Goal: Task Accomplishment & Management: Manage account settings

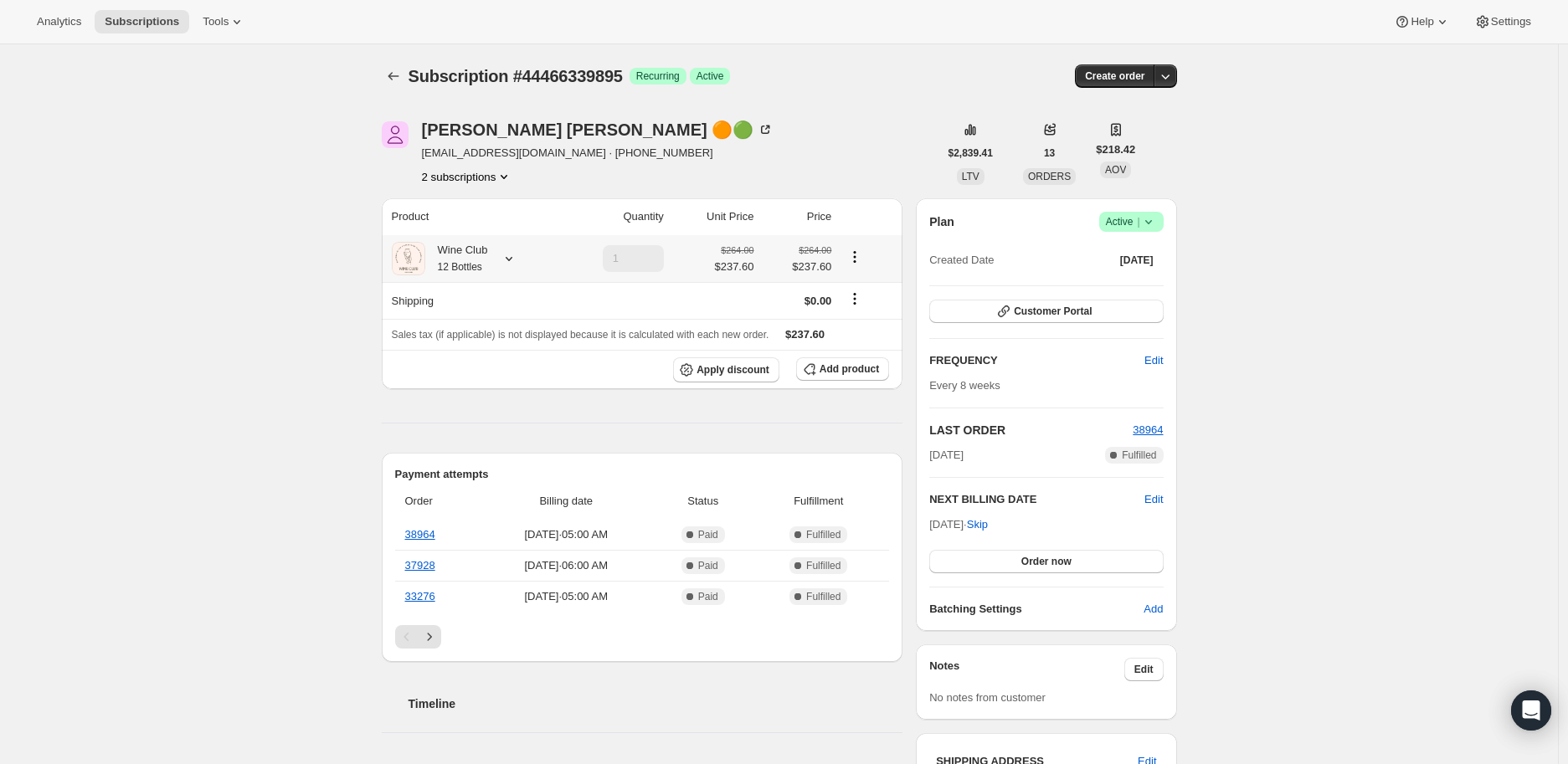
click at [509, 262] on icon at bounding box center [509, 259] width 17 height 17
click at [505, 175] on icon "Product actions" at bounding box center [504, 177] width 17 height 17
click at [478, 231] on span "49680744503" at bounding box center [448, 236] width 67 height 13
click at [511, 256] on icon at bounding box center [509, 259] width 17 height 17
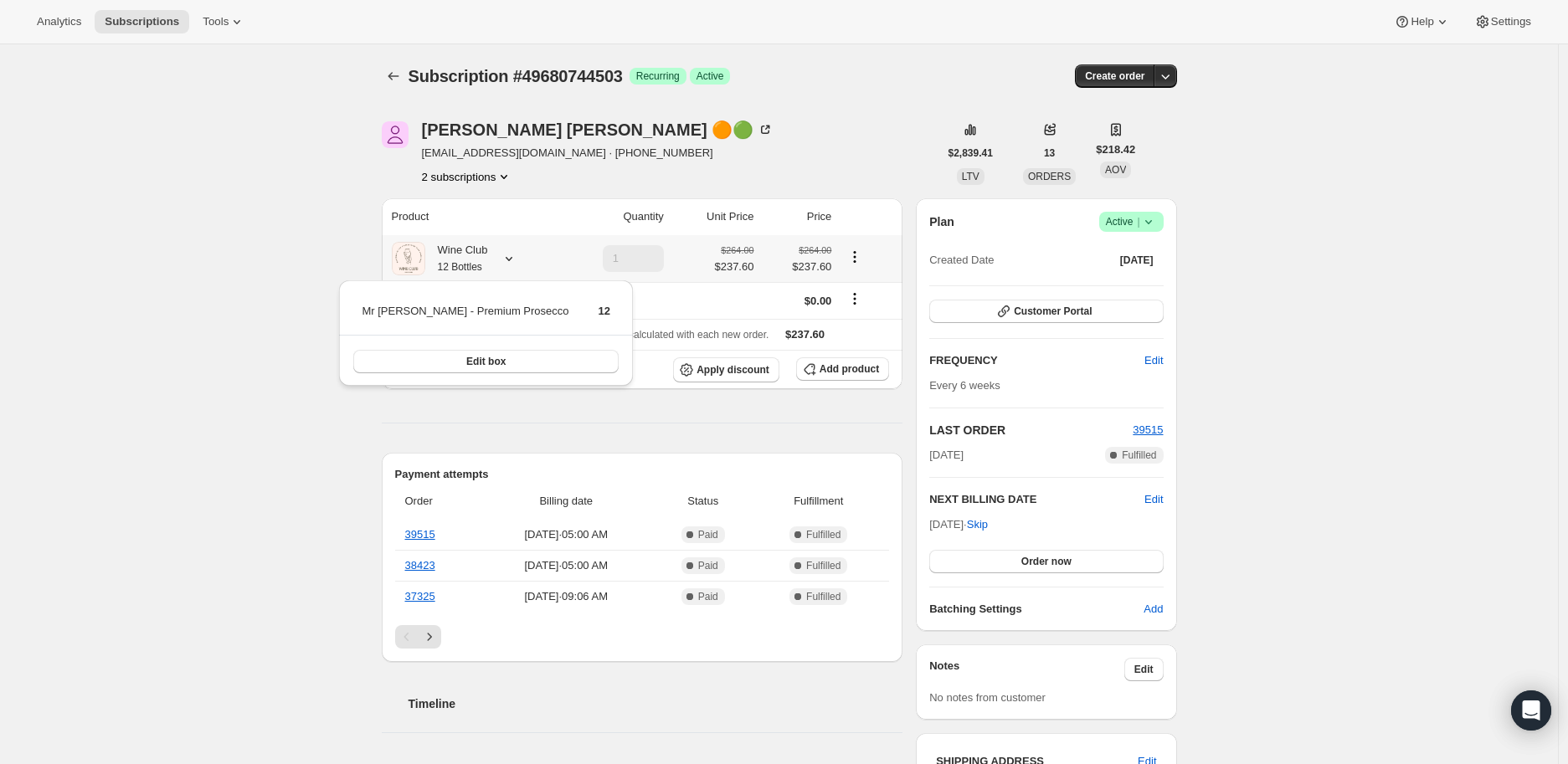
click at [511, 256] on icon at bounding box center [509, 259] width 17 height 17
click at [486, 175] on button "2 subscriptions" at bounding box center [467, 177] width 91 height 17
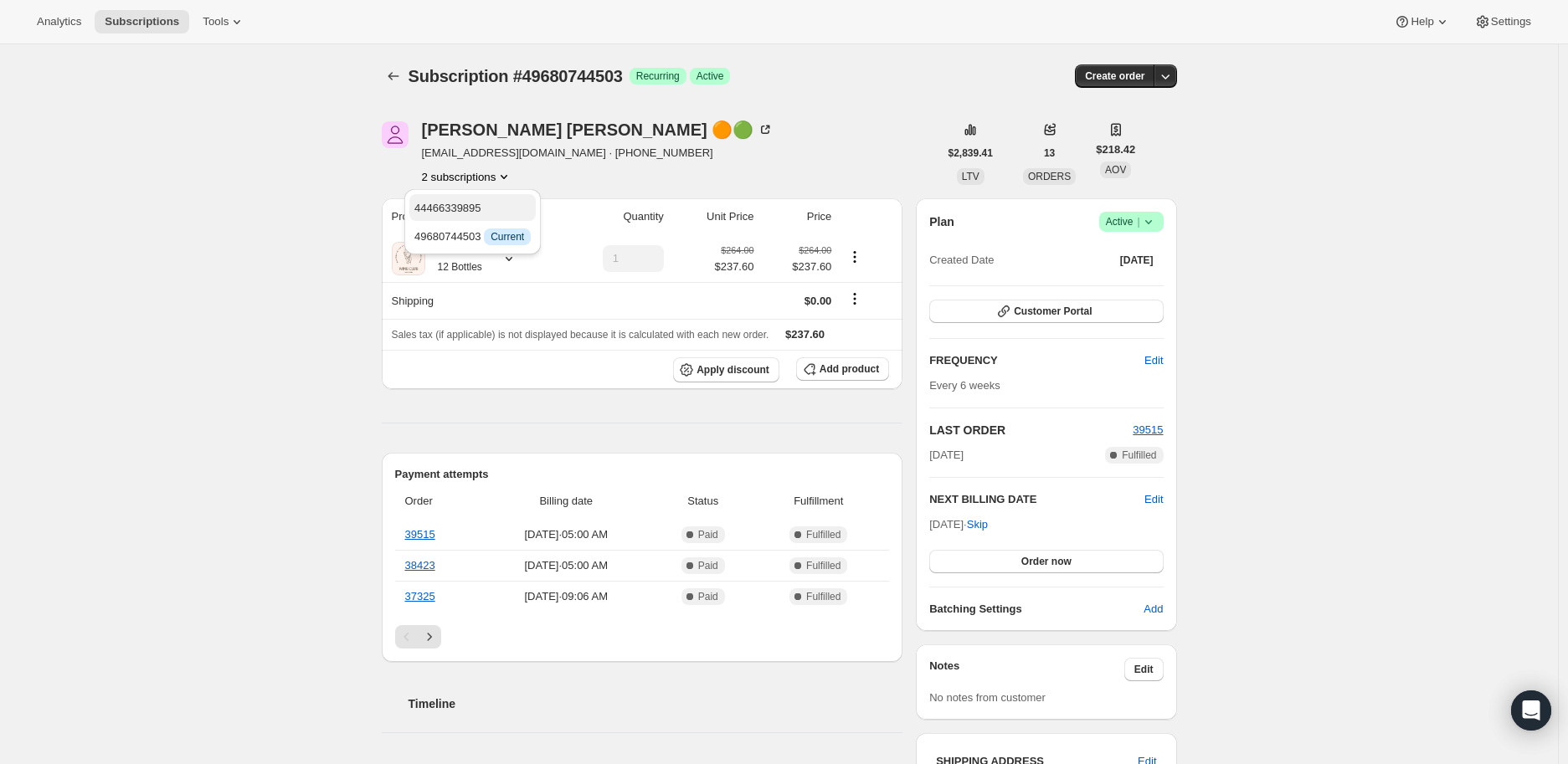
click at [483, 209] on span "44466339895" at bounding box center [473, 209] width 116 height 17
click at [1152, 220] on icon at bounding box center [1149, 222] width 17 height 17
click at [1137, 283] on span "Cancel subscription" at bounding box center [1136, 282] width 95 height 13
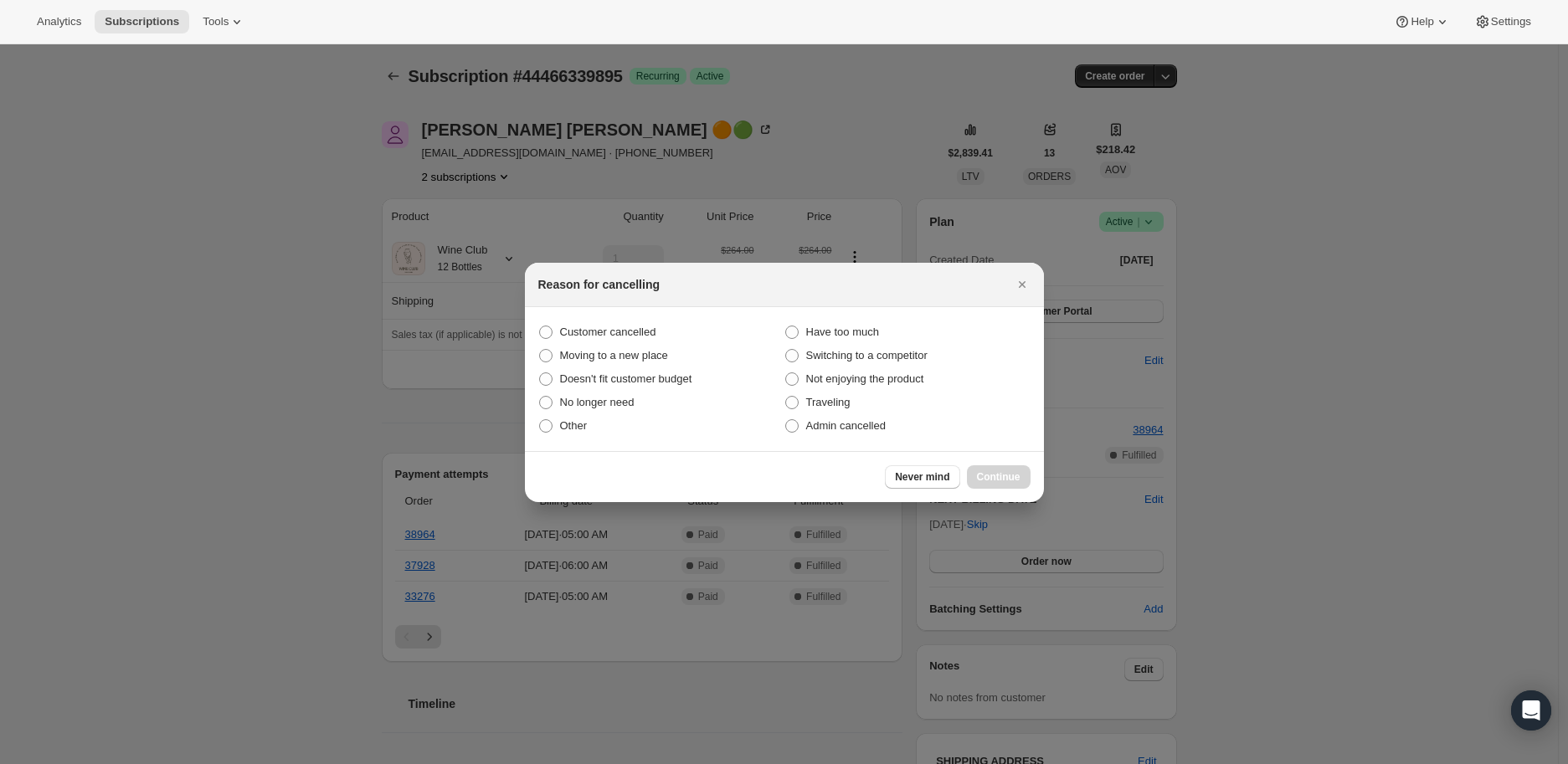
drag, startPoint x: 791, startPoint y: 425, endPoint x: 862, endPoint y: 439, distance: 72.4
click at [798, 424] on span ":r8i:" at bounding box center [792, 426] width 14 height 14
click at [786, 420] on input "Admin cancelled" at bounding box center [785, 420] width 1 height 1
radio input "true"
click at [1006, 471] on span "Continue" at bounding box center [999, 477] width 44 height 14
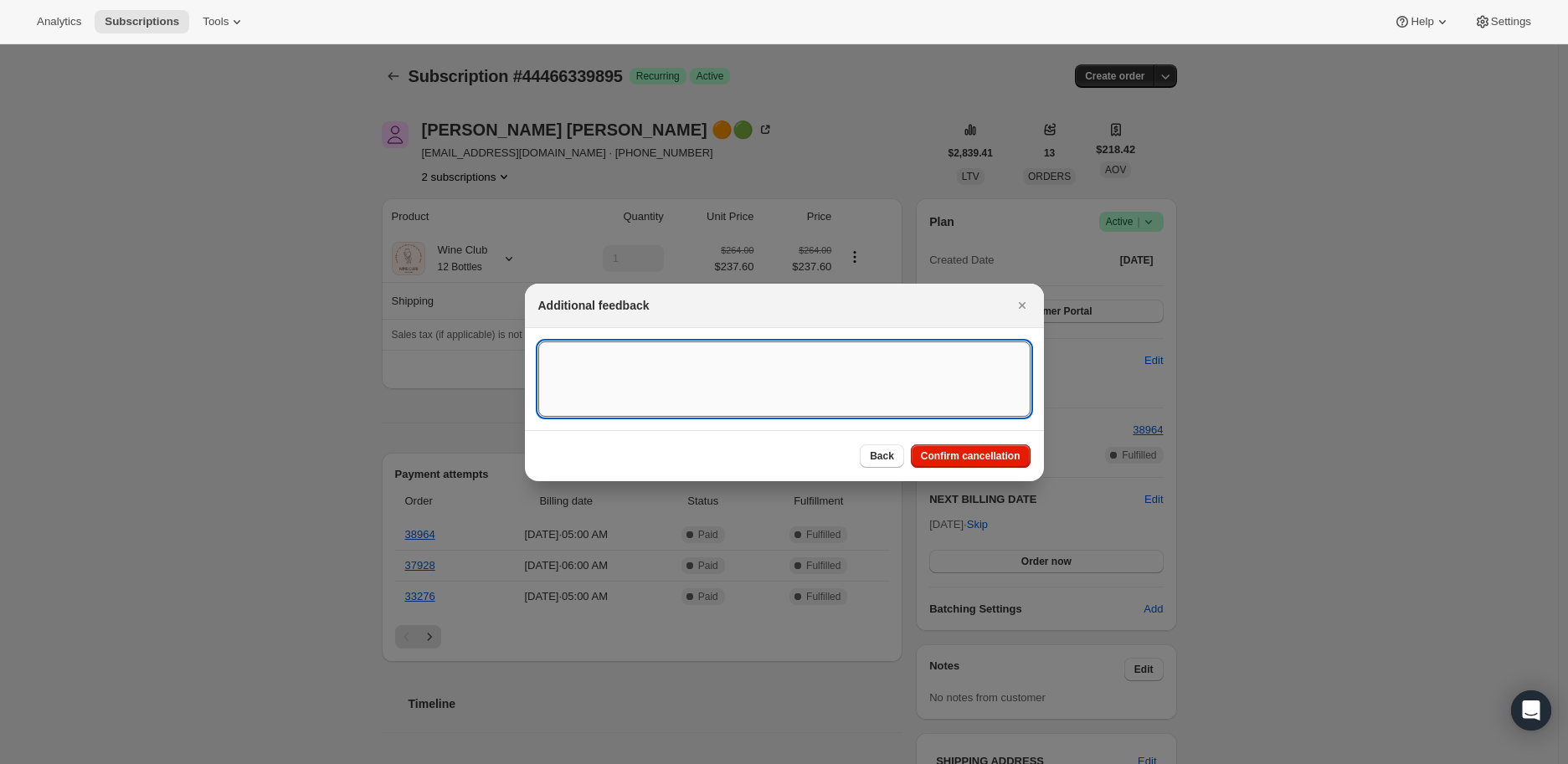
click at [581, 365] on textarea ":r8i:" at bounding box center [785, 379] width 492 height 75
type textarea "Customer has 2 subscriptions."
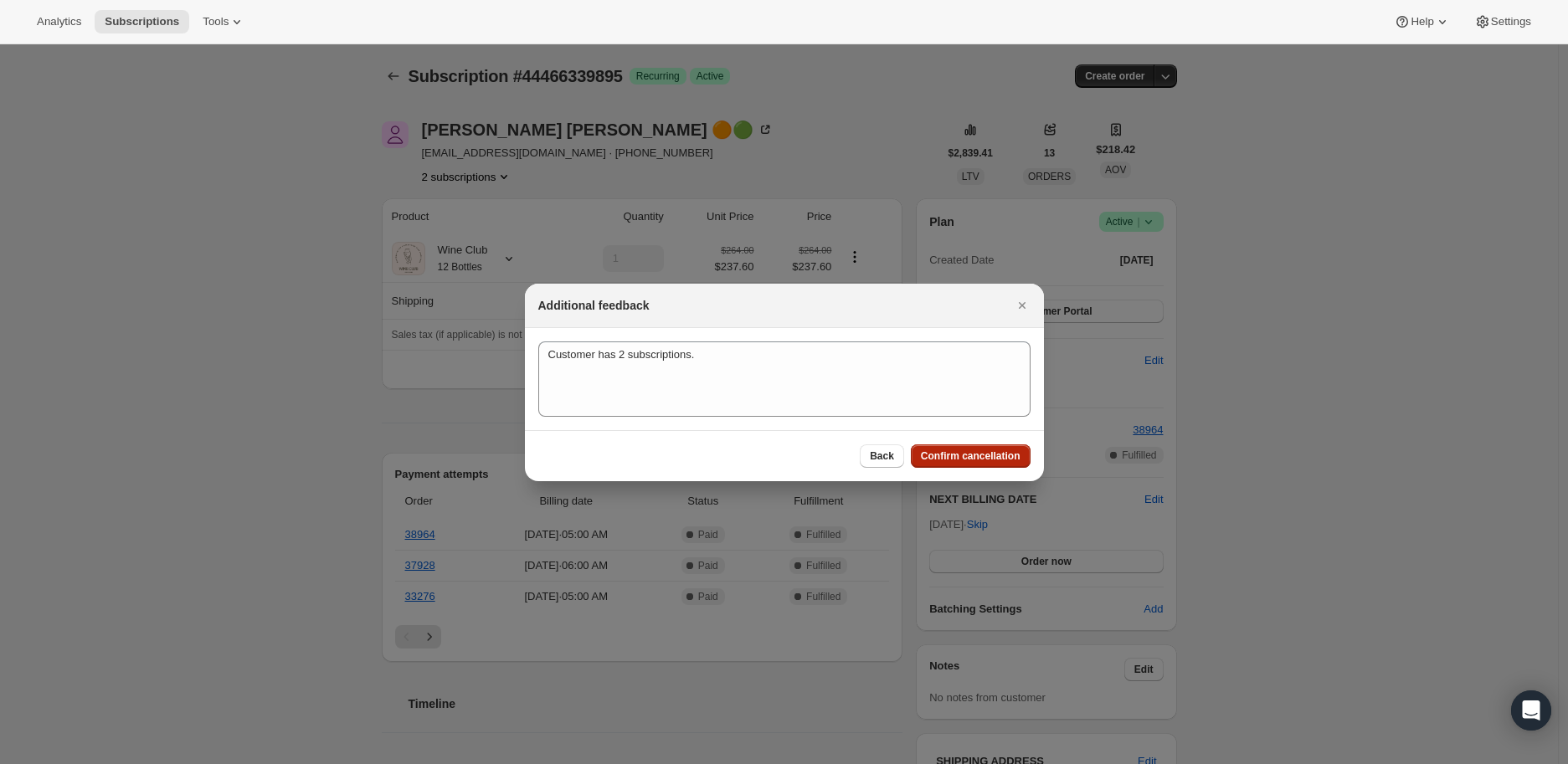
click at [968, 453] on span "Confirm cancellation" at bounding box center [970, 456] width 100 height 14
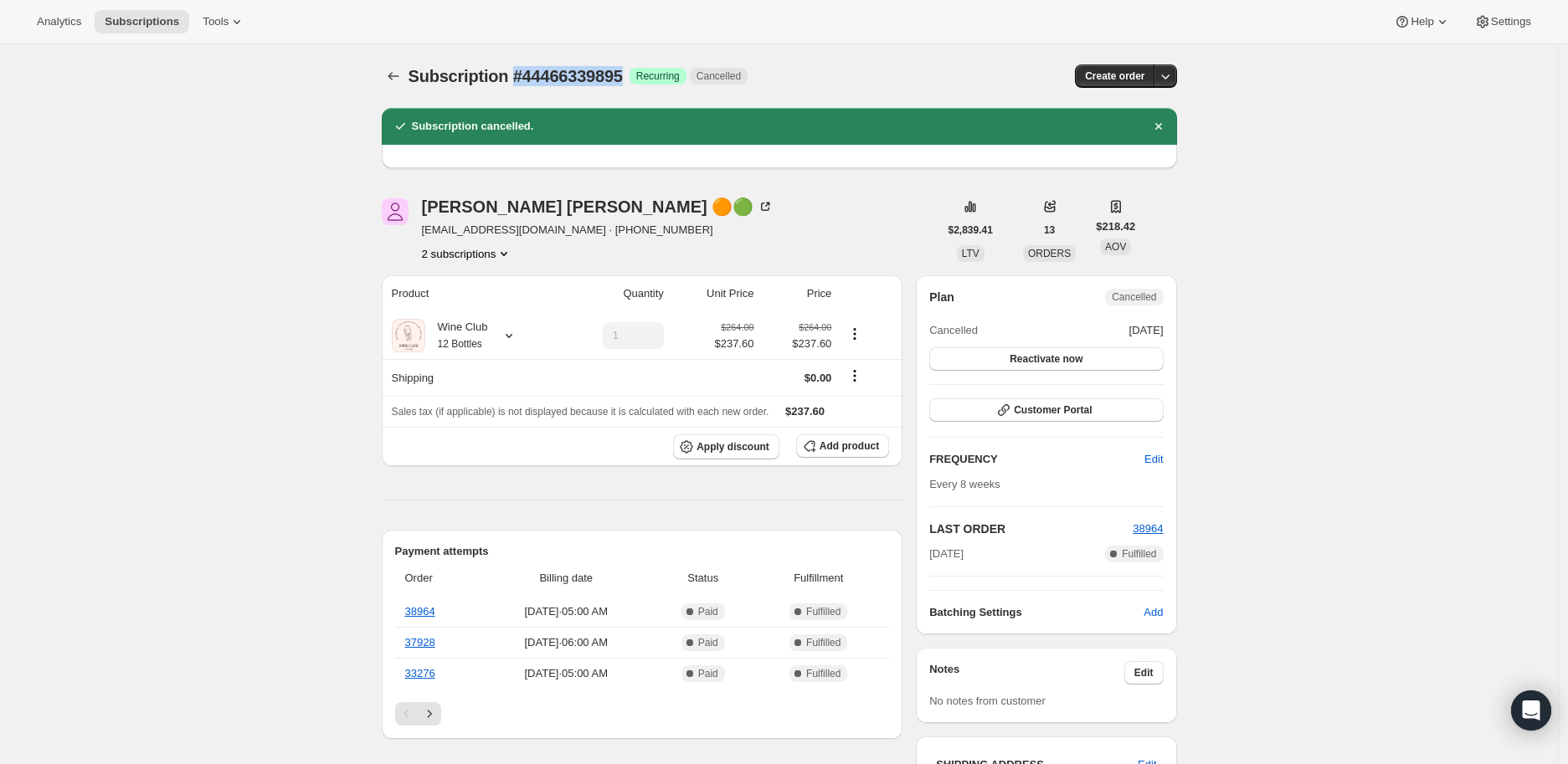
drag, startPoint x: 513, startPoint y: 77, endPoint x: 626, endPoint y: 75, distance: 113.0
click at [622, 75] on span "Subscription #44466339895" at bounding box center [516, 76] width 215 height 19
copy span "#44466339895"
click at [483, 256] on button "2 subscriptions" at bounding box center [467, 254] width 91 height 17
click at [472, 311] on span "49680744503" at bounding box center [448, 313] width 67 height 13
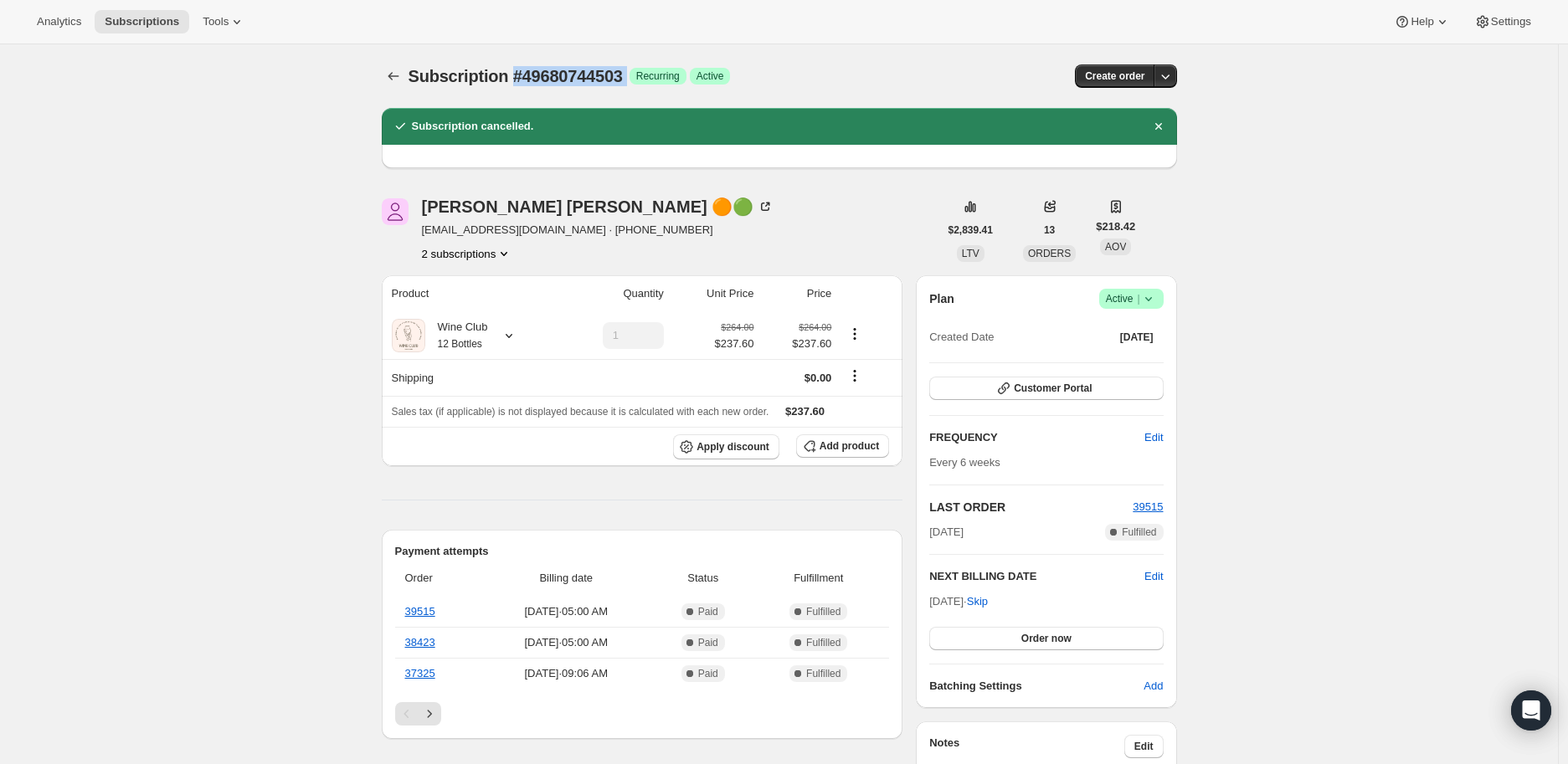
drag, startPoint x: 515, startPoint y: 73, endPoint x: 636, endPoint y: 72, distance: 121.0
click at [636, 72] on div "Subscription #49680744503 Success Recurring Success Active" at bounding box center [651, 75] width 485 height 23
copy div "#49680744503 Success"
click at [1162, 574] on span "Edit" at bounding box center [1153, 577] width 19 height 17
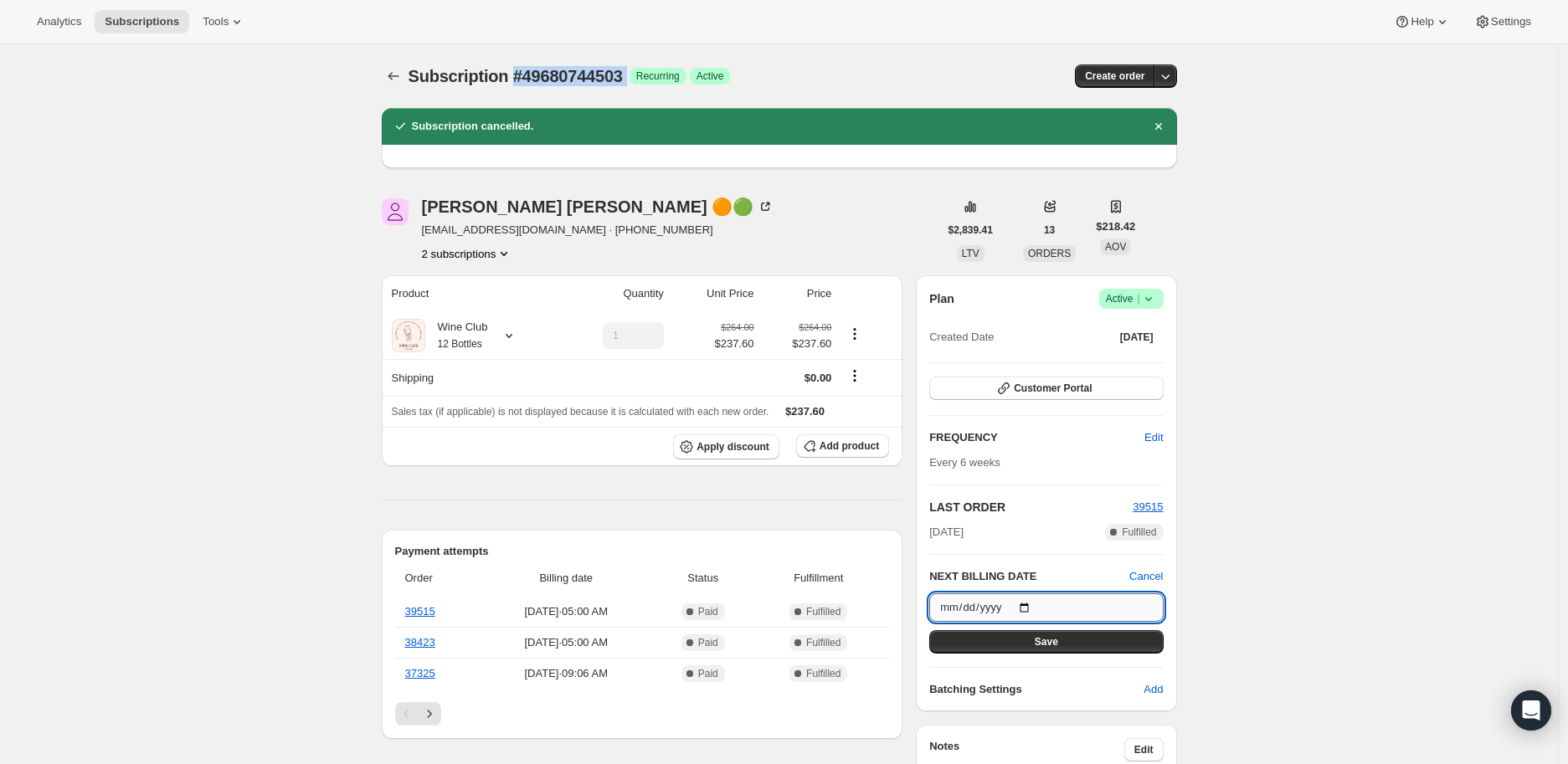
click at [1027, 606] on input "[DATE]" at bounding box center [1046, 607] width 233 height 28
type input "[DATE]"
click at [1048, 639] on span "Save" at bounding box center [1046, 642] width 23 height 14
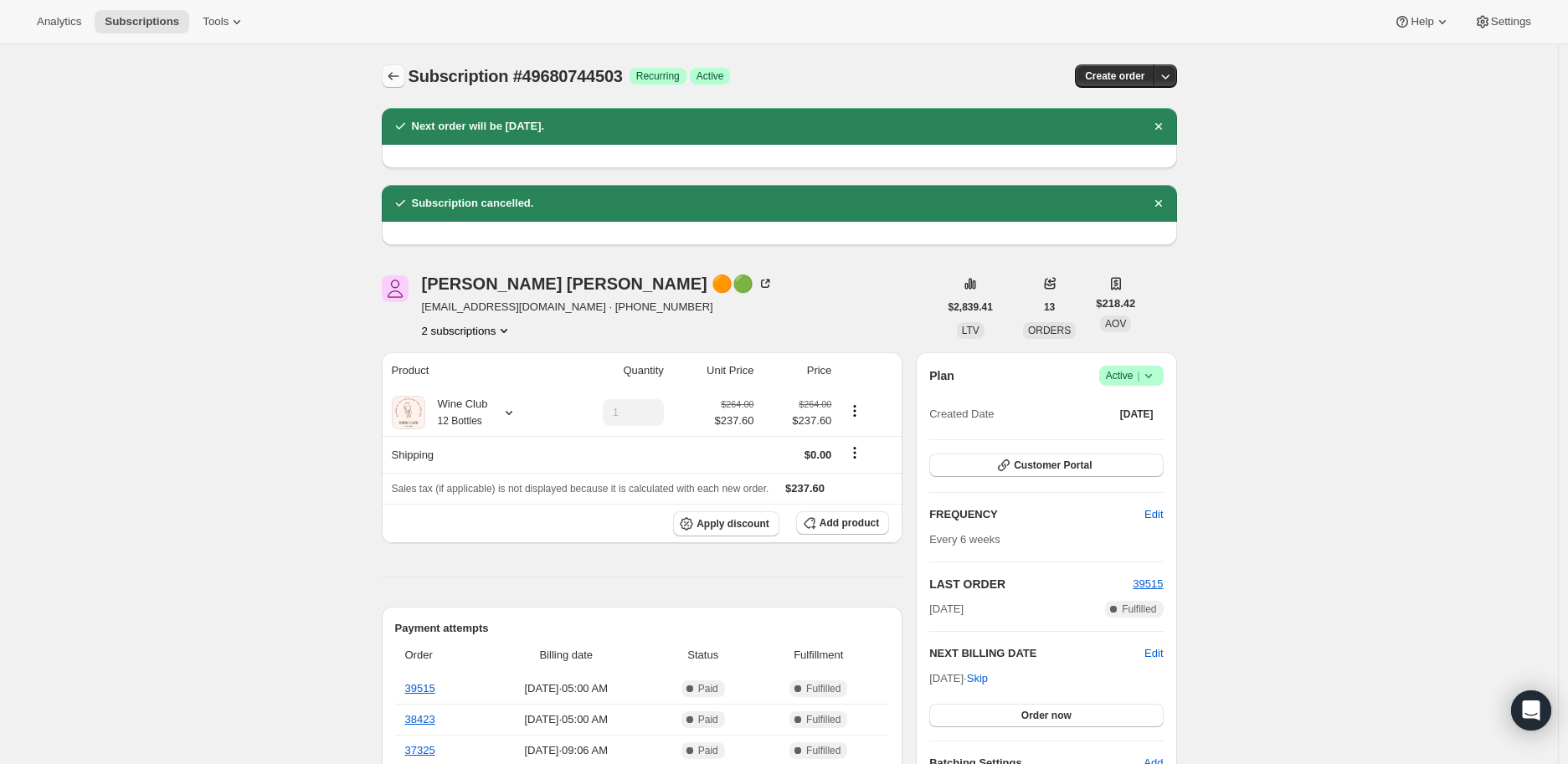
click at [387, 75] on button "Subscriptions" at bounding box center [392, 75] width 23 height 23
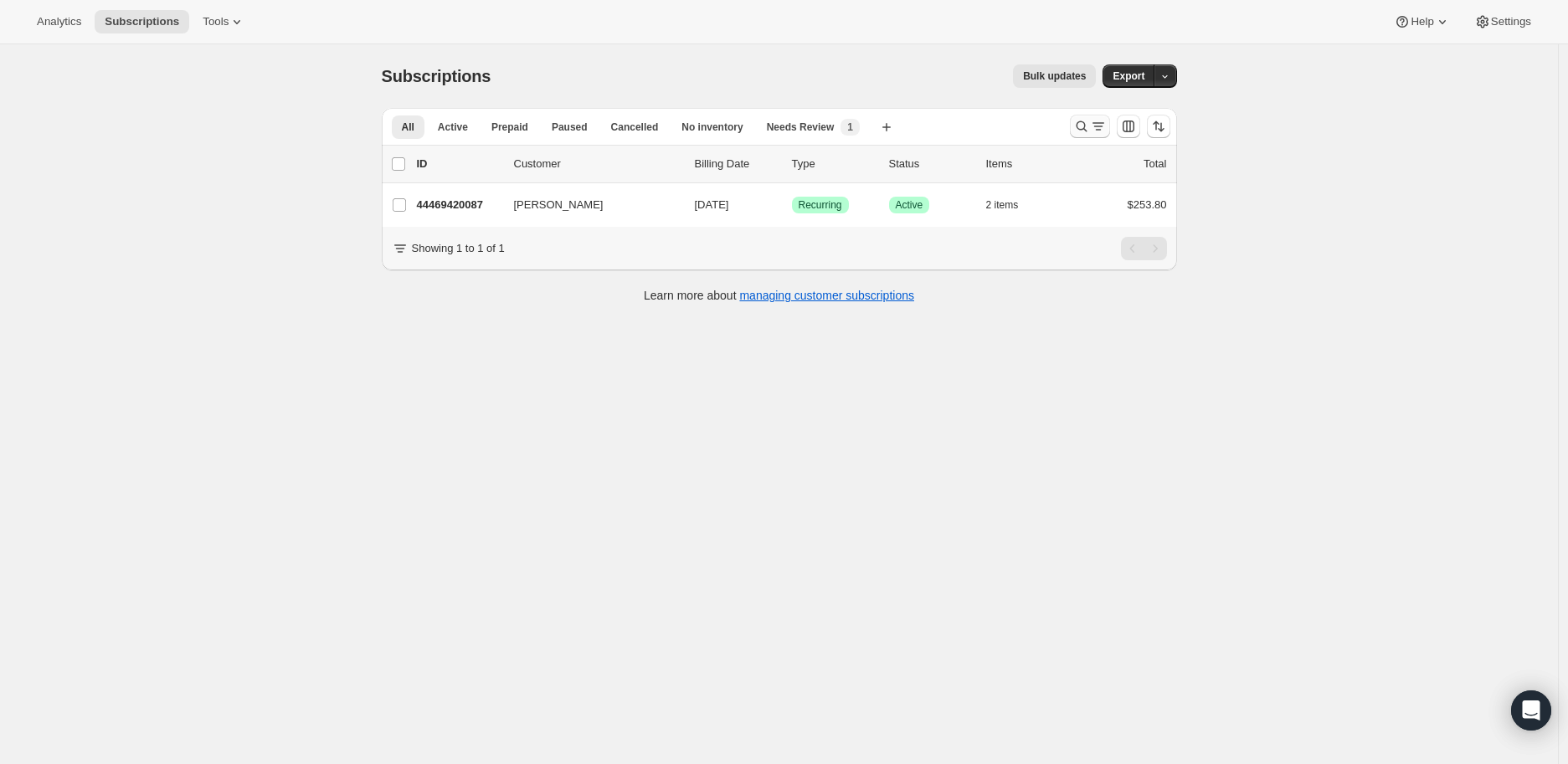
click at [1082, 126] on icon "Search and filter results" at bounding box center [1082, 126] width 17 height 17
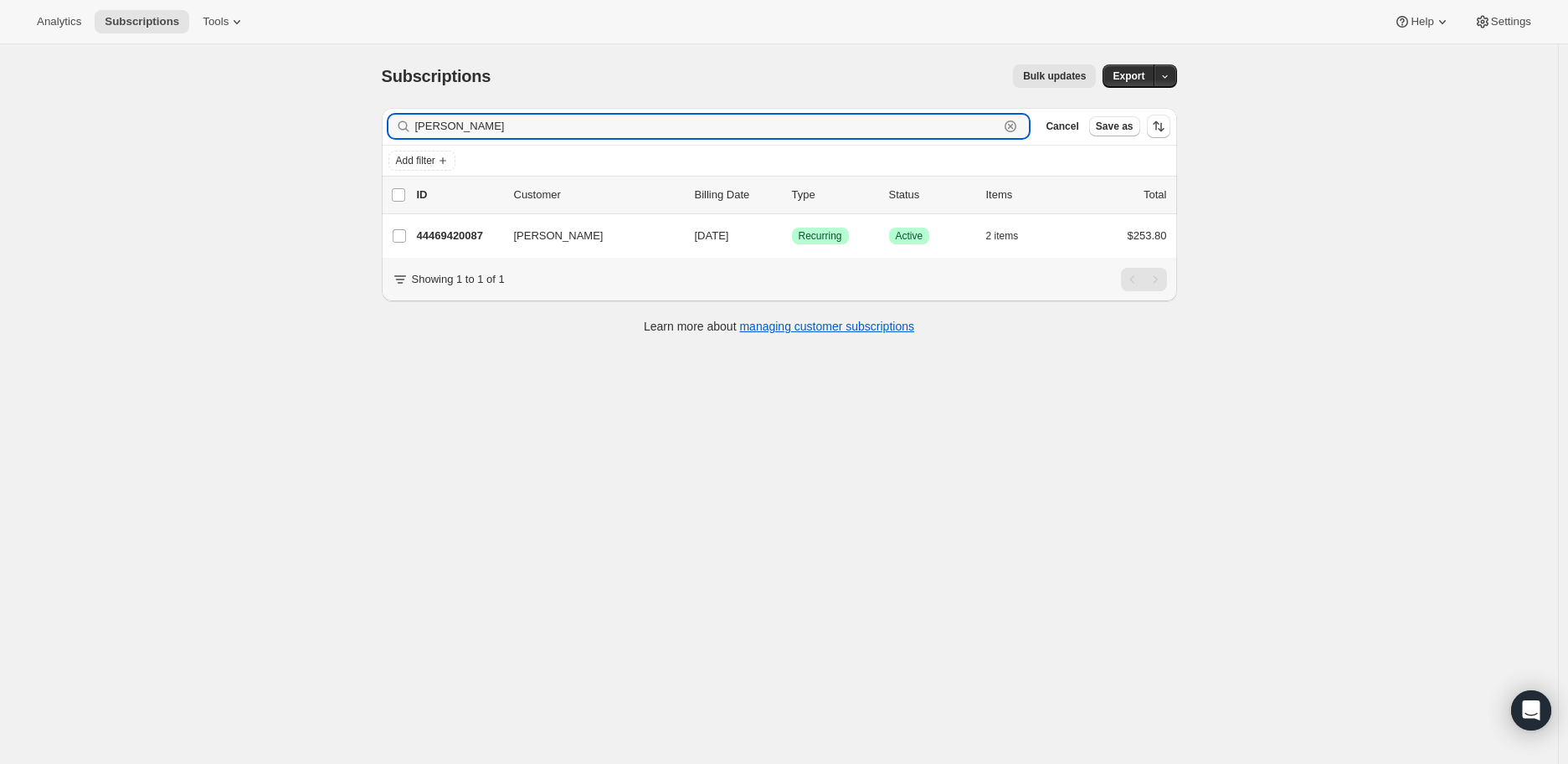
drag, startPoint x: 445, startPoint y: 131, endPoint x: 398, endPoint y: 131, distance: 47.0
click at [398, 131] on div "[PERSON_NAME] Clear" at bounding box center [709, 126] width 641 height 23
paste input "[PERSON_NAME]"
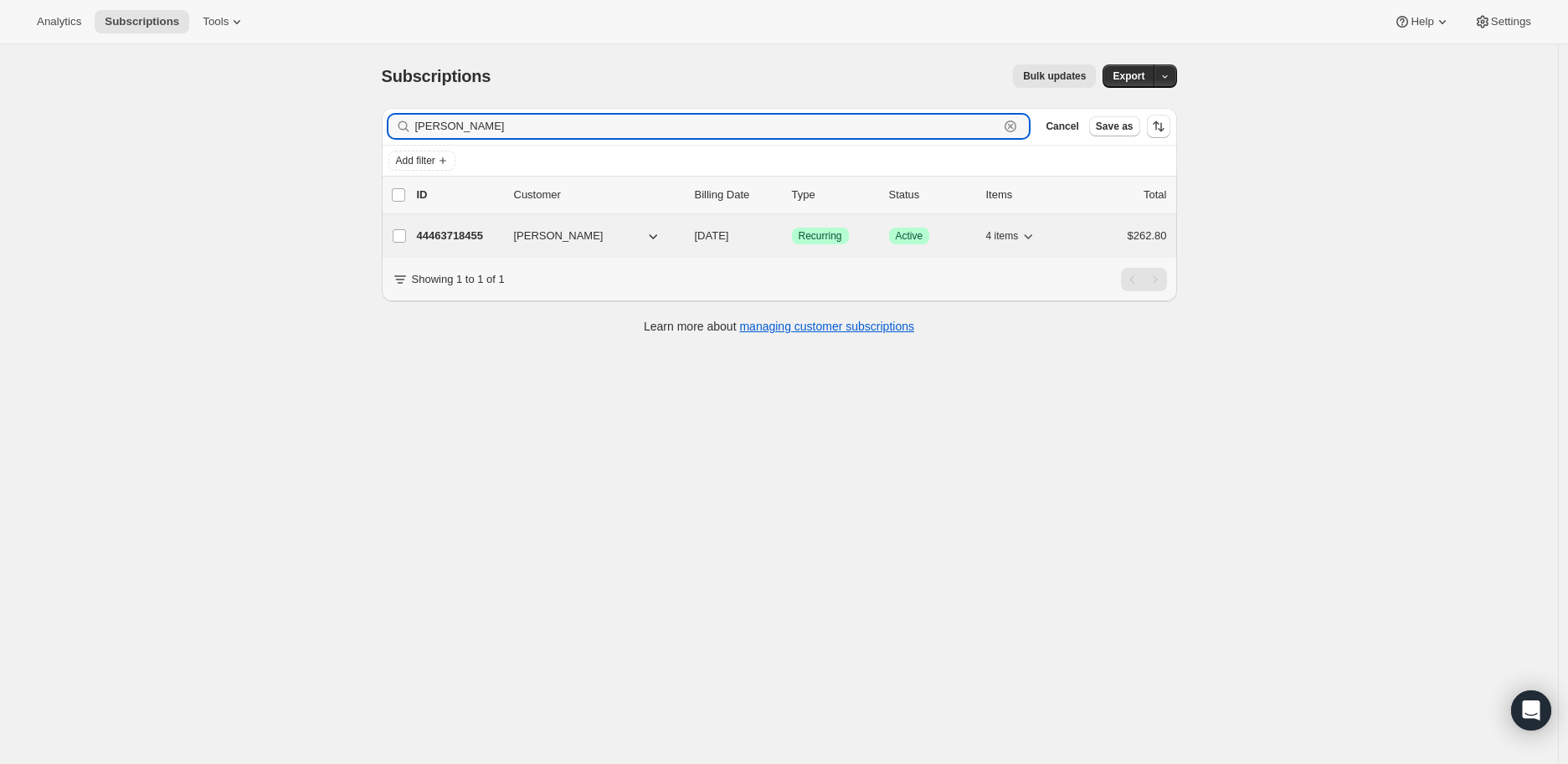
type input "[PERSON_NAME]"
click at [447, 227] on p "44463718455" at bounding box center [459, 236] width 84 height 17
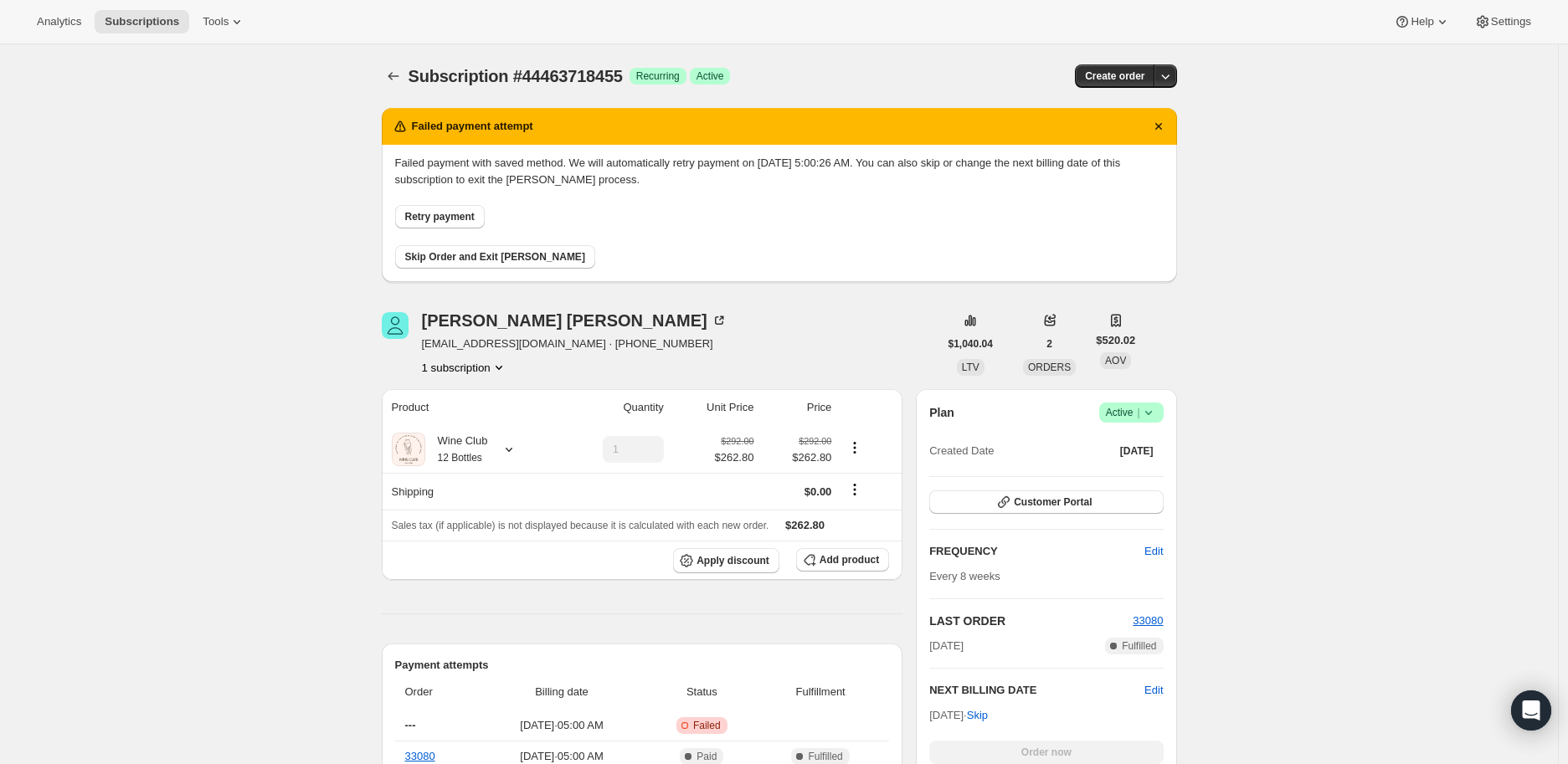
click at [1152, 410] on icon at bounding box center [1149, 413] width 17 height 17
click at [1145, 473] on span "Cancel subscription" at bounding box center [1136, 473] width 95 height 13
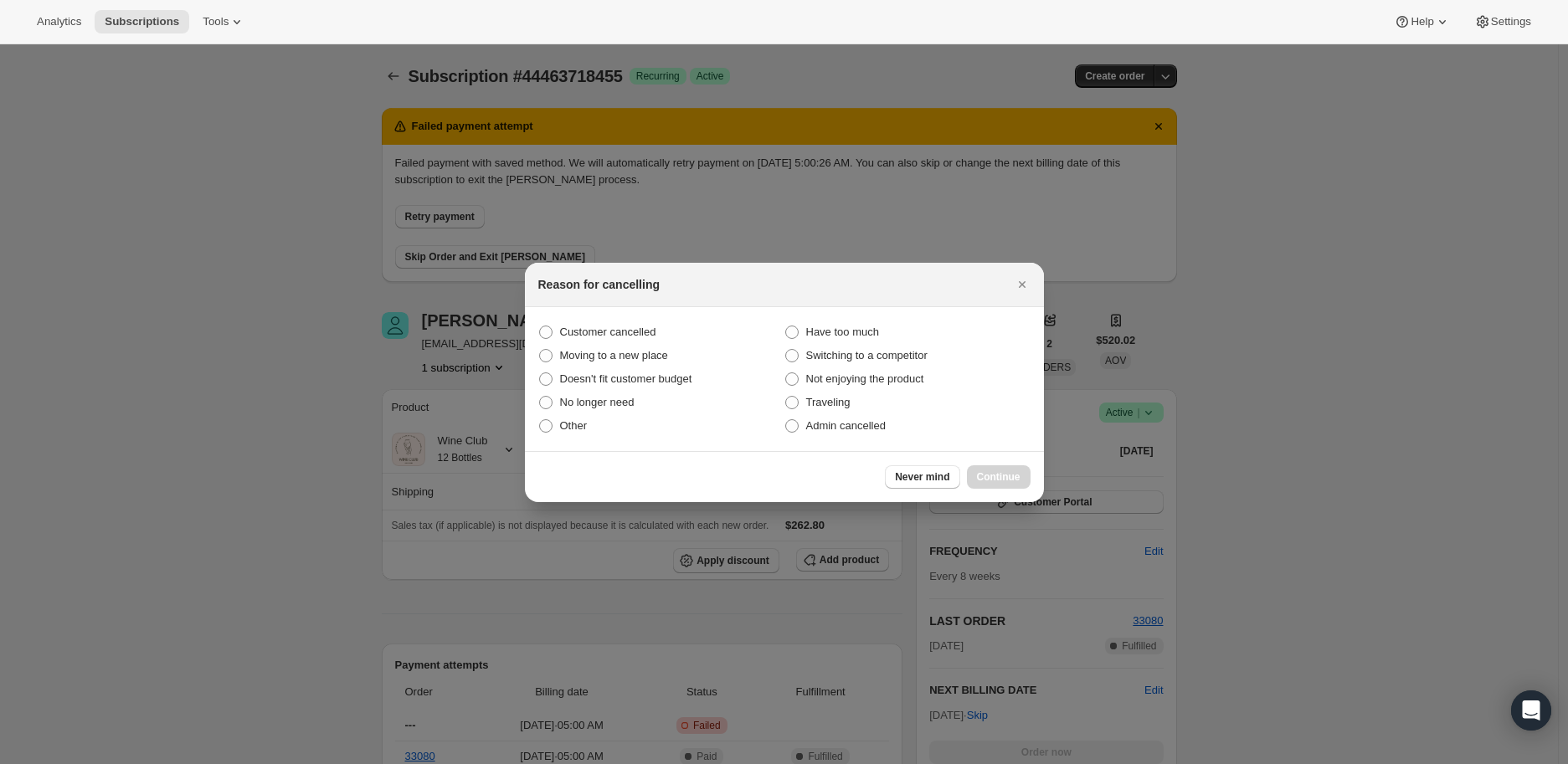
drag, startPoint x: 787, startPoint y: 426, endPoint x: 867, endPoint y: 438, distance: 80.9
click at [787, 426] on span ":rl1:" at bounding box center [792, 426] width 14 height 14
click at [786, 420] on input "Admin cancelled" at bounding box center [785, 420] width 1 height 1
radio input "true"
click at [982, 477] on span "Continue" at bounding box center [999, 477] width 44 height 14
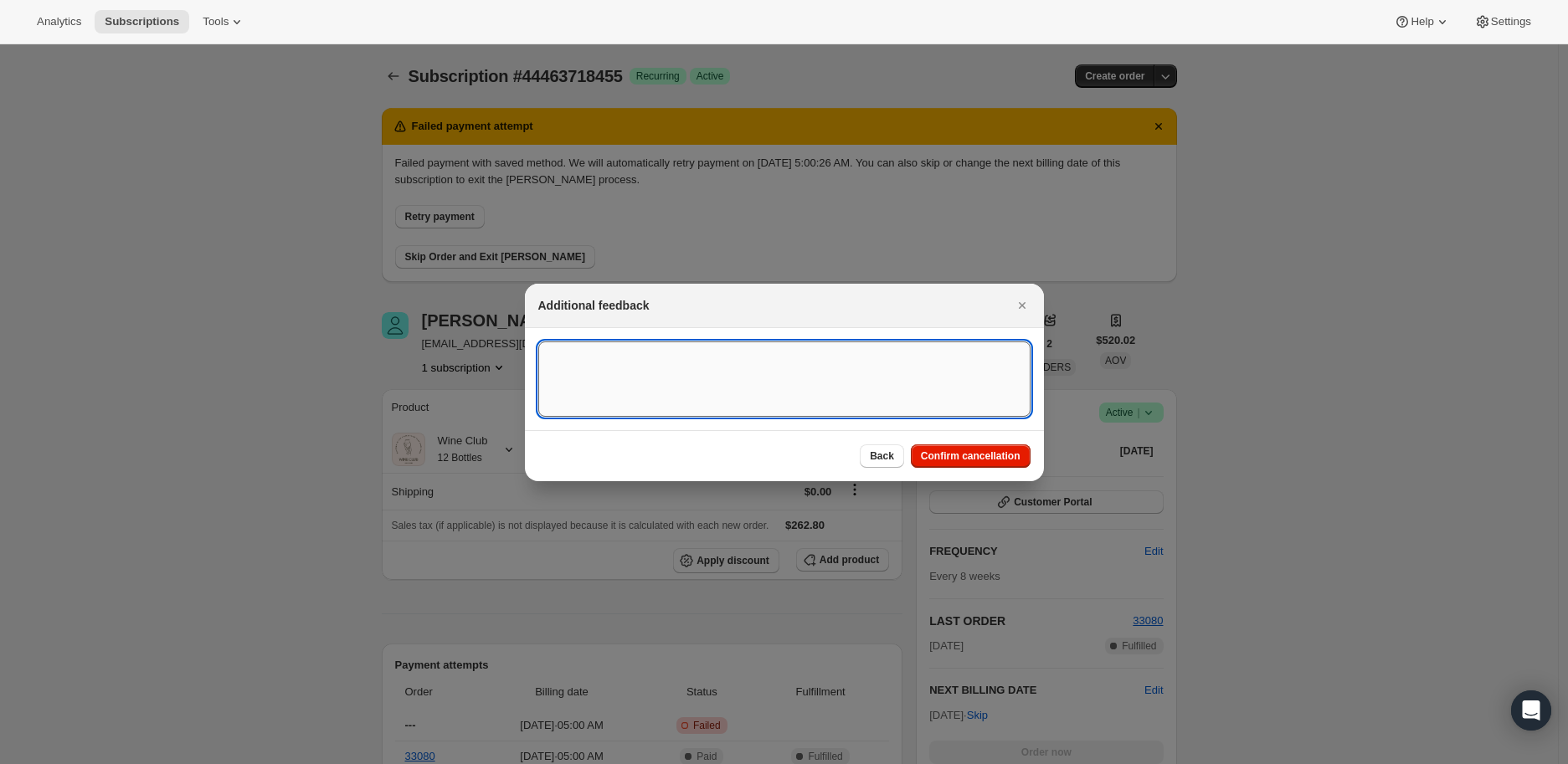
click at [576, 370] on textarea ":rl1:" at bounding box center [785, 379] width 492 height 75
paste textarea "Between traveling and an abundance of bottles I do think canceling is the best …"
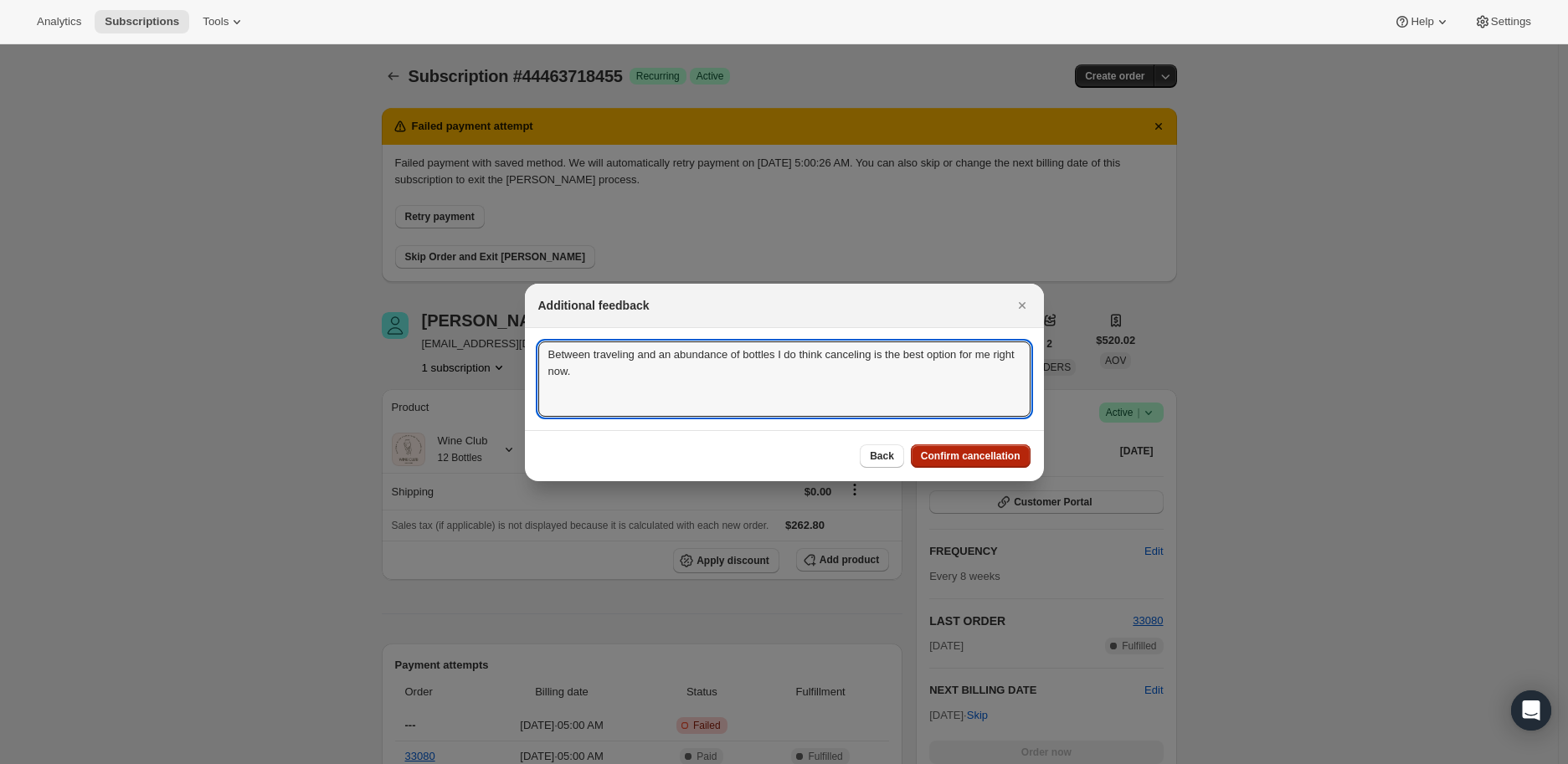
type textarea "Between traveling and an abundance of bottles I do think canceling is the best …"
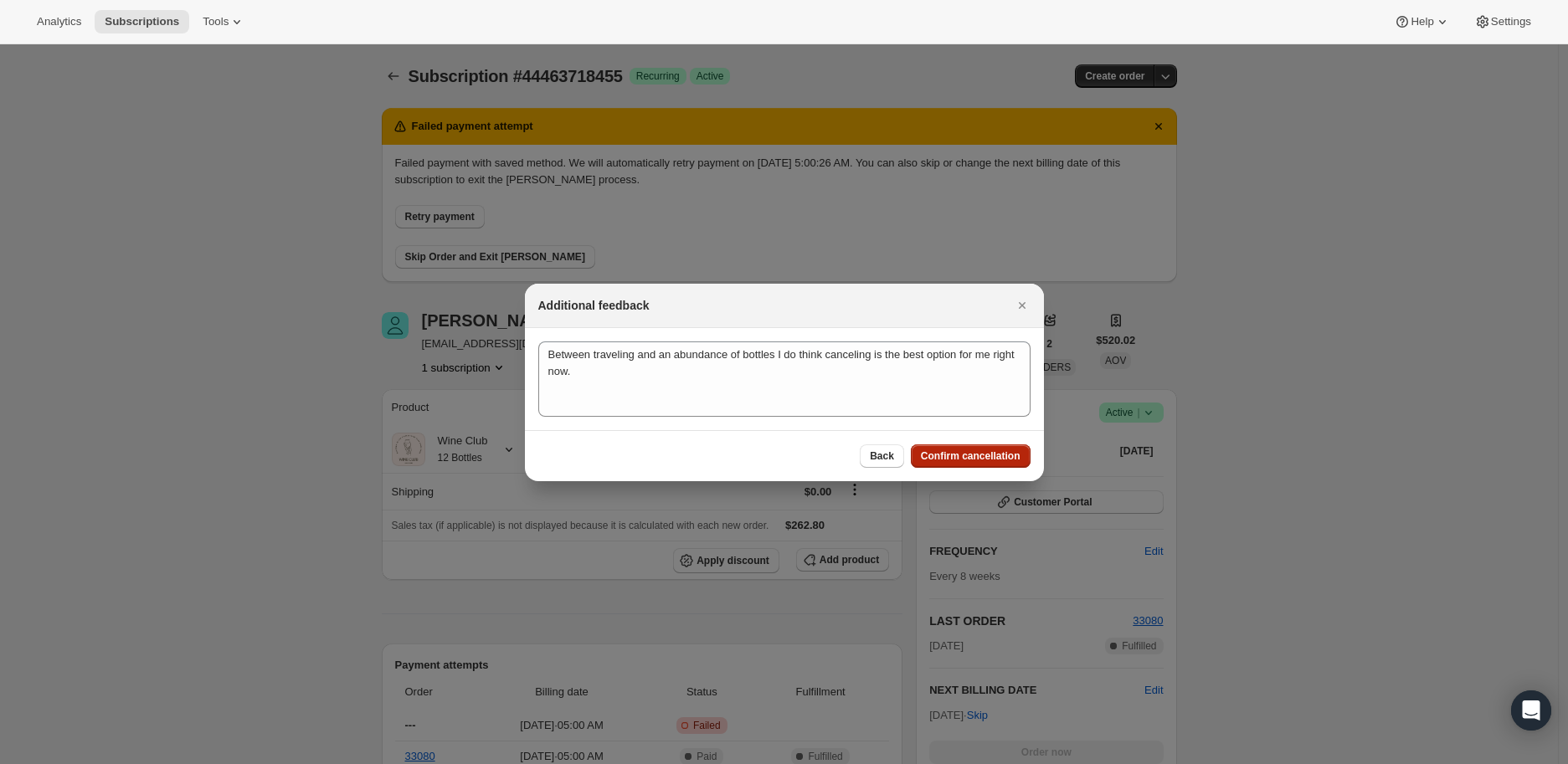
click at [960, 459] on span "Confirm cancellation" at bounding box center [970, 456] width 100 height 14
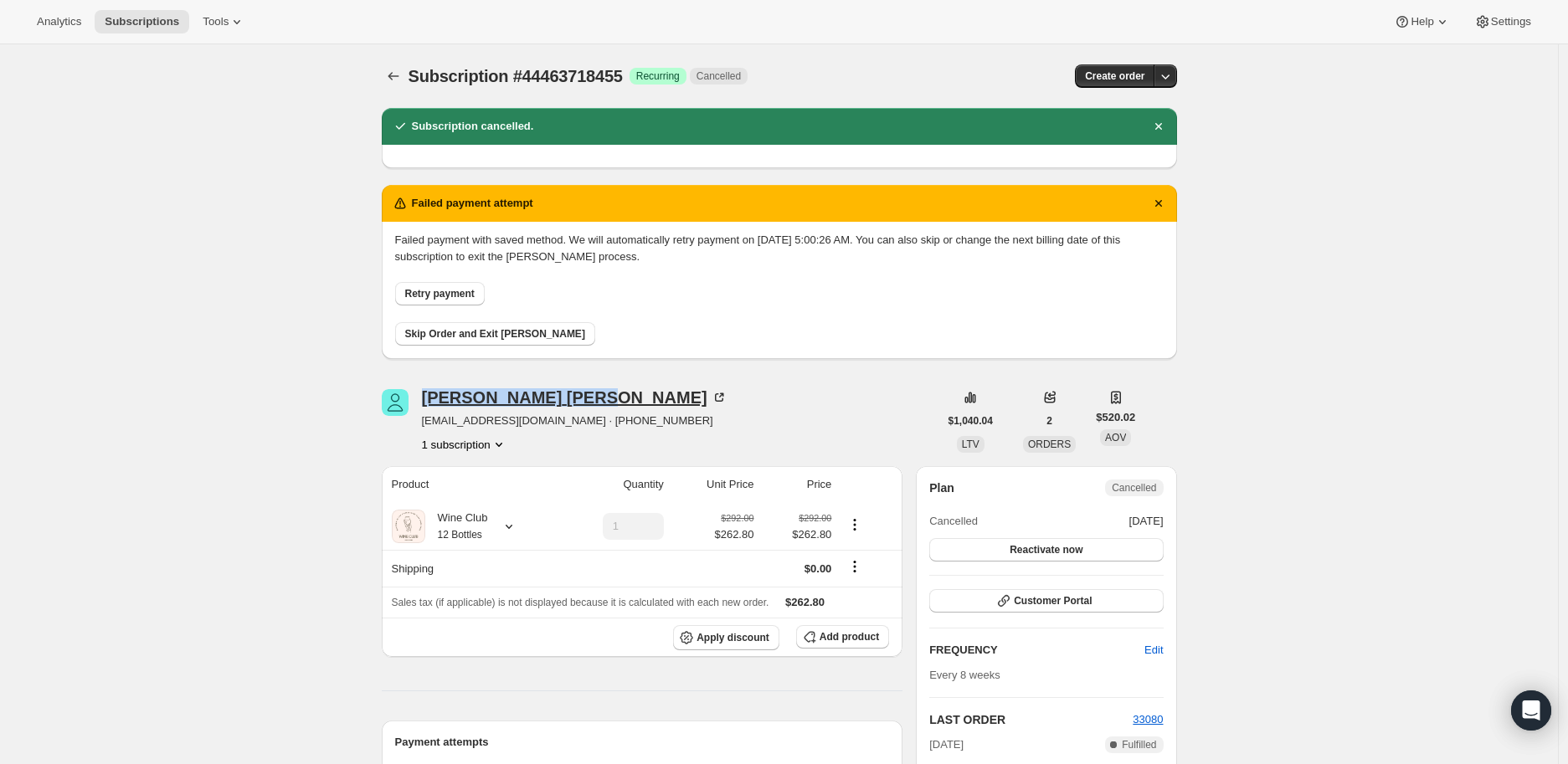
drag, startPoint x: 427, startPoint y: 395, endPoint x: 542, endPoint y: 395, distance: 115.0
click at [542, 395] on div "[PERSON_NAME] [EMAIL_ADDRESS][DOMAIN_NAME] · [PHONE_NUMBER] 1 subscription" at bounding box center [659, 420] width 557 height 63
copy div "[PERSON_NAME]"
click at [508, 528] on icon at bounding box center [509, 526] width 17 height 17
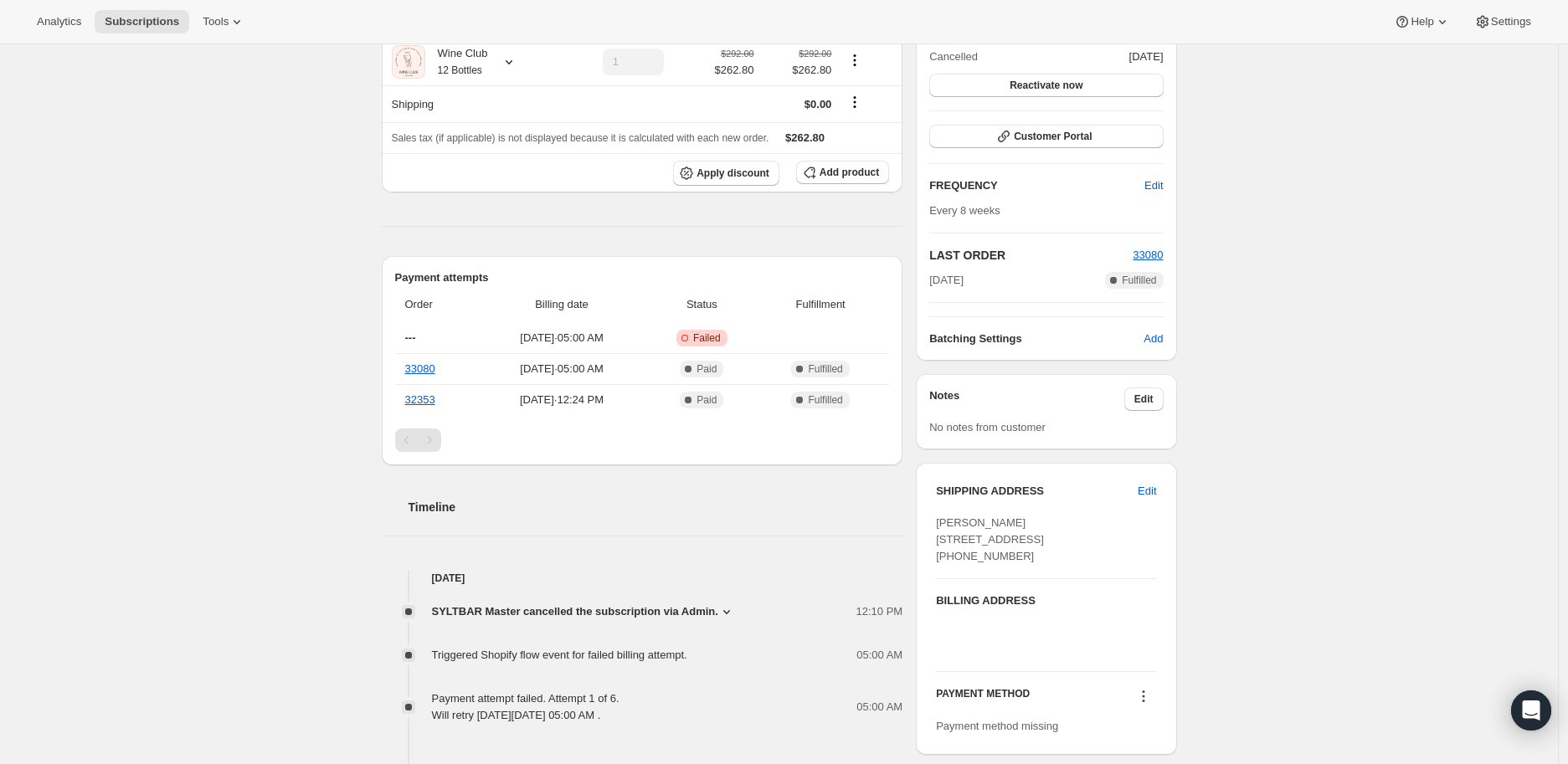
scroll to position [557, 0]
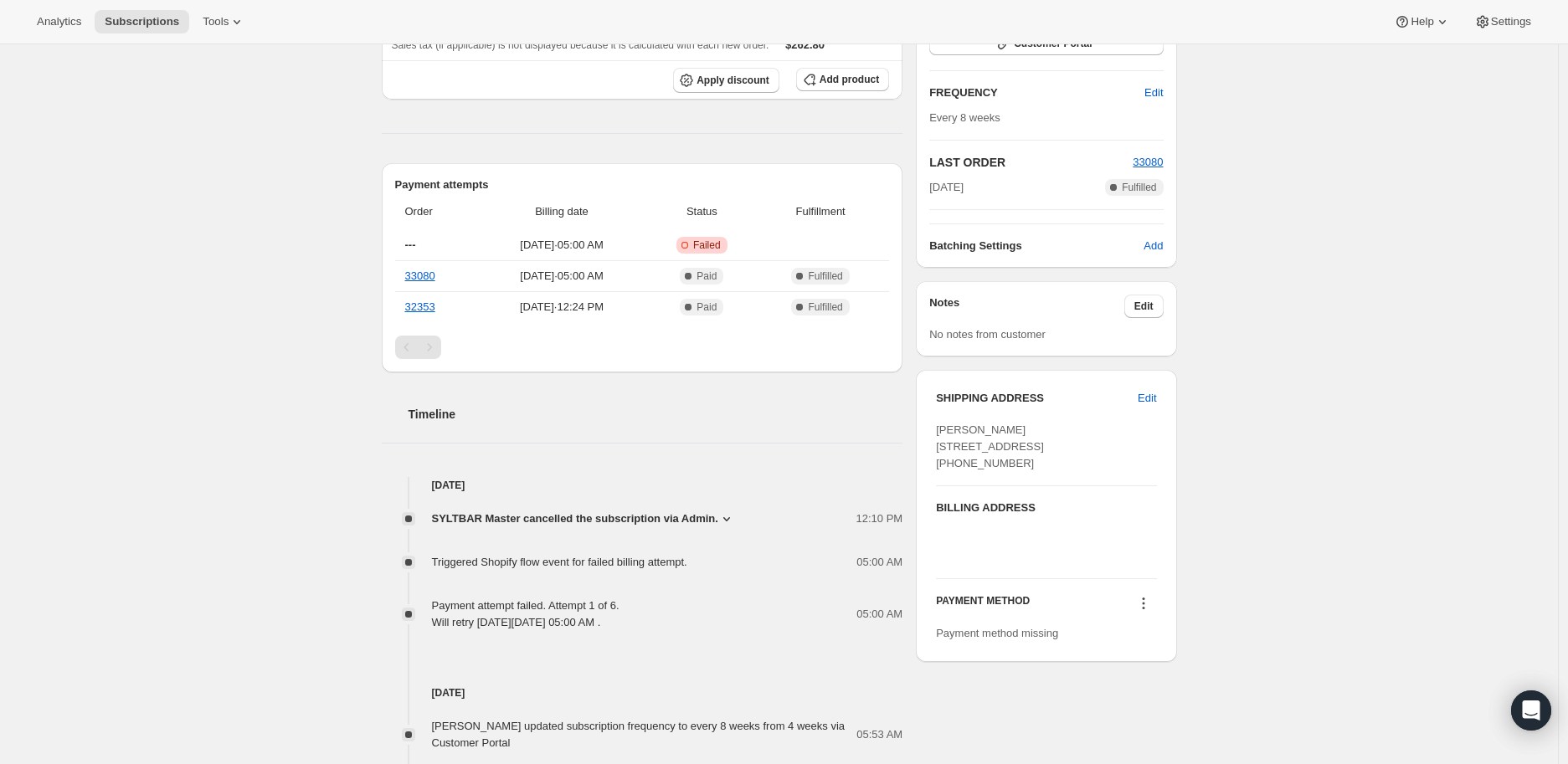
click at [726, 514] on icon at bounding box center [727, 519] width 17 height 17
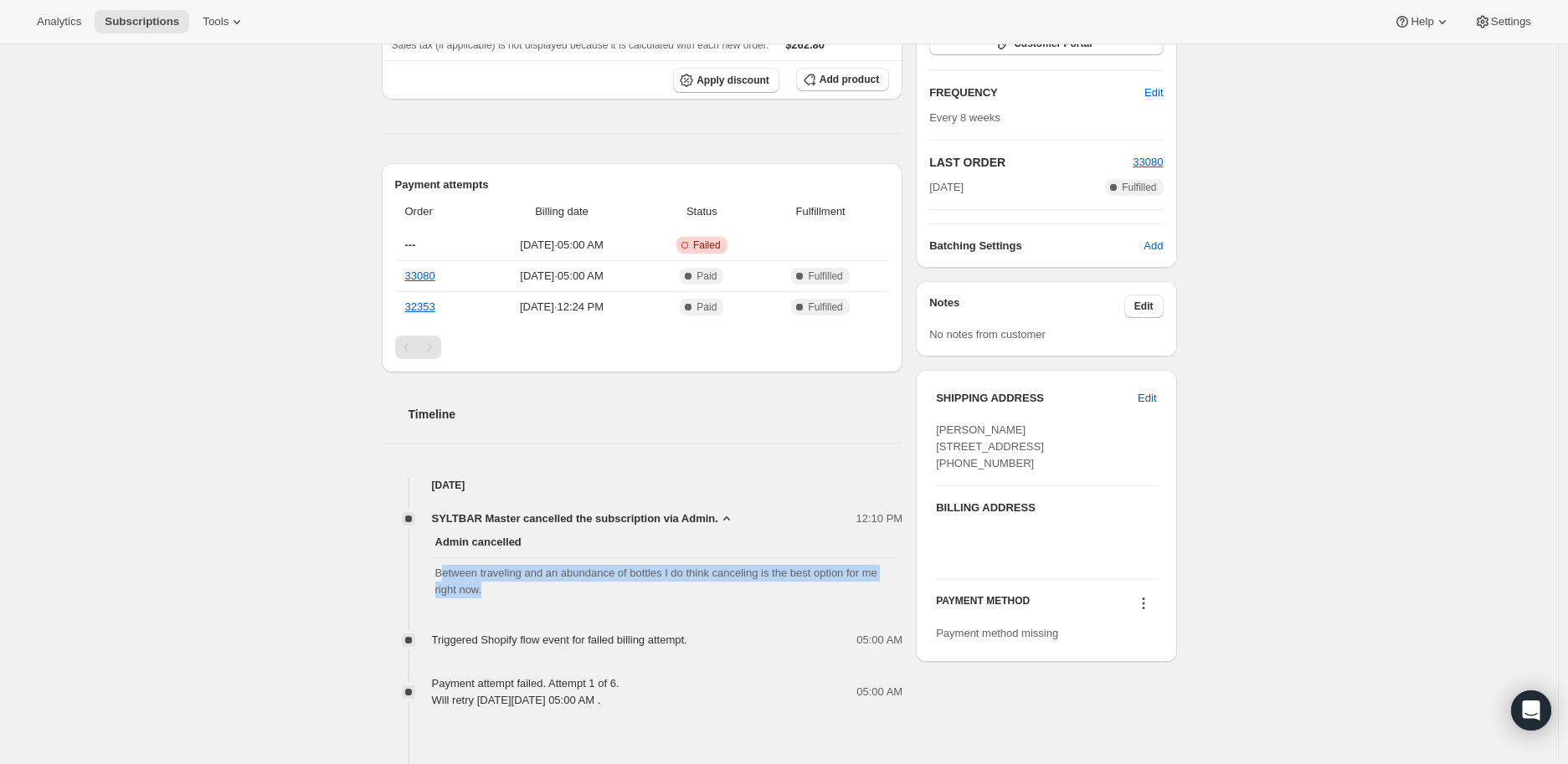
drag, startPoint x: 442, startPoint y: 570, endPoint x: 496, endPoint y: 591, distance: 57.9
click at [496, 591] on span "Between traveling and an abundance of bottles I do think canceling is the best …" at bounding box center [665, 581] width 461 height 33
copy span "etween traveling and an abundance of bottles I do think canceling is the best o…"
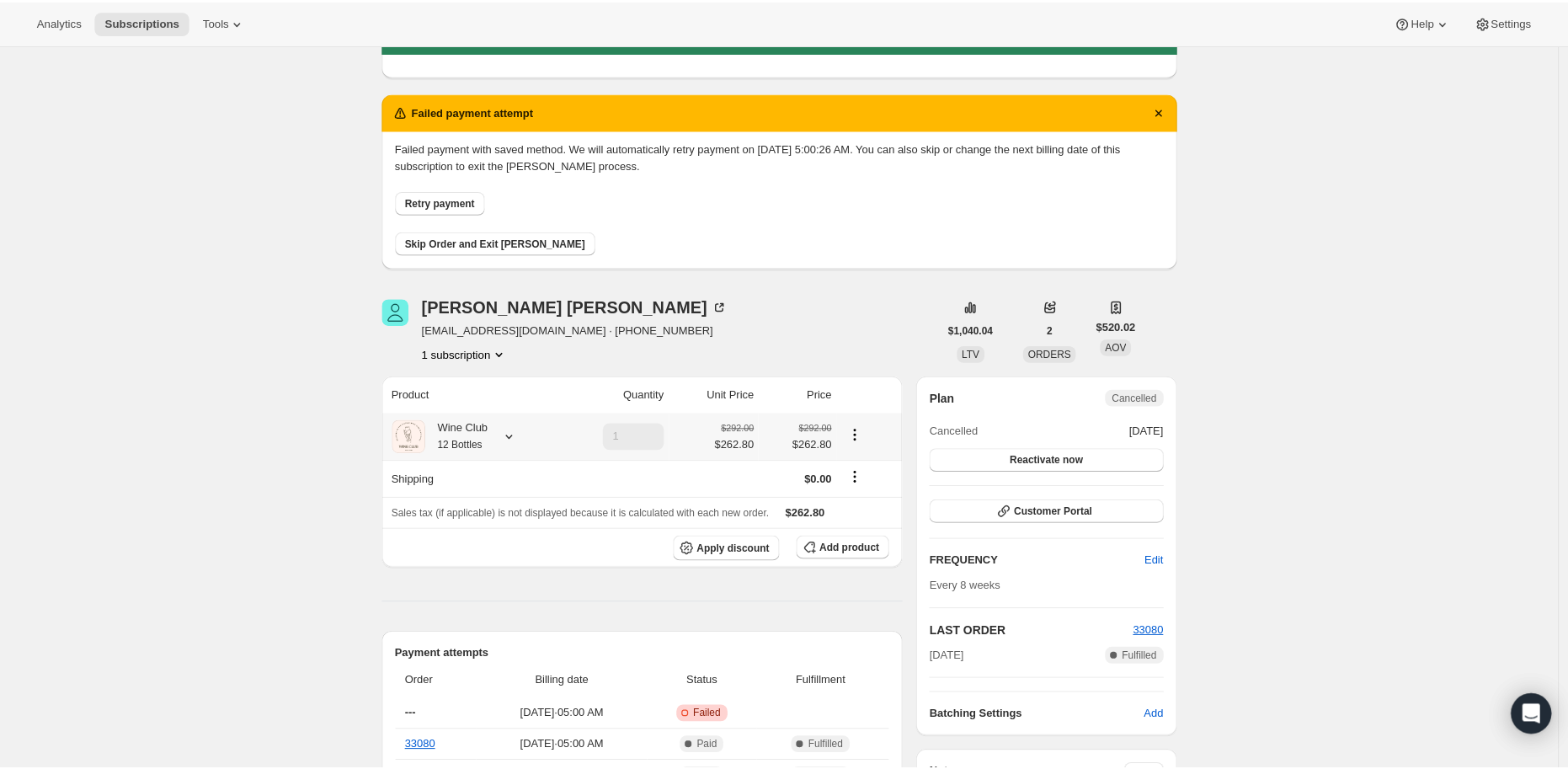
scroll to position [0, 0]
